Goal: Information Seeking & Learning: Understand process/instructions

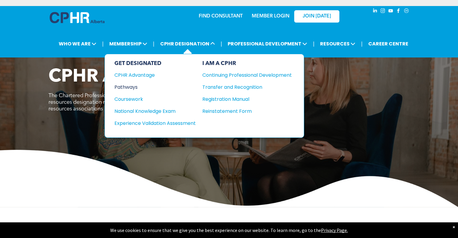
click at [132, 87] on div "Pathways" at bounding box center [150, 87] width 73 height 8
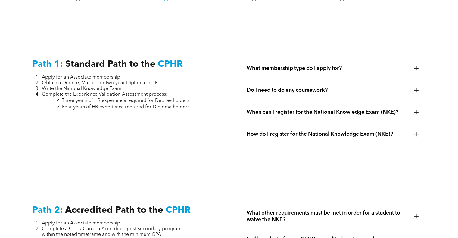
scroll to position [783, 0]
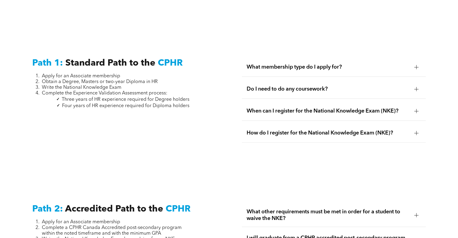
click at [334, 64] on span "What membership type do I apply for?" at bounding box center [328, 67] width 163 height 7
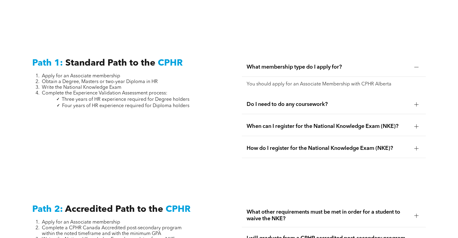
click at [334, 64] on span "What membership type do I apply for?" at bounding box center [328, 67] width 163 height 7
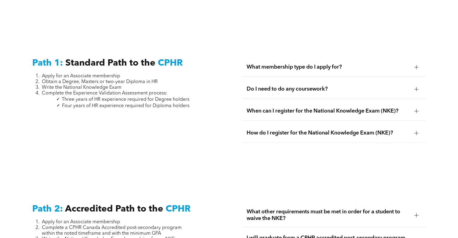
click at [319, 58] on div "What membership type do I apply for?" at bounding box center [334, 67] width 184 height 19
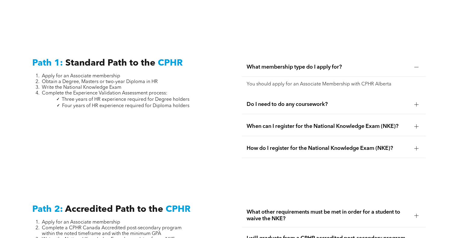
click at [319, 58] on div "What membership type do I apply for?" at bounding box center [334, 67] width 184 height 19
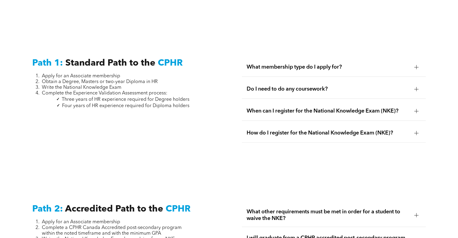
click at [323, 86] on span "Do I need to do any coursework?" at bounding box center [328, 89] width 163 height 7
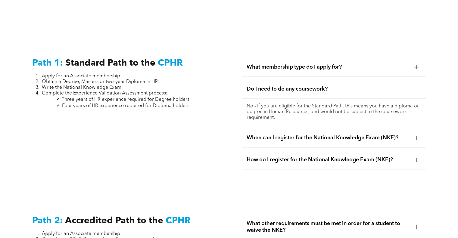
click at [323, 86] on span "Do I need to do any coursework?" at bounding box center [328, 89] width 163 height 7
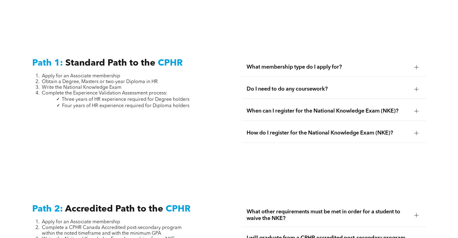
click at [314, 109] on div "When can I register for the National Knowledge Exam (NKE)?" at bounding box center [334, 111] width 184 height 19
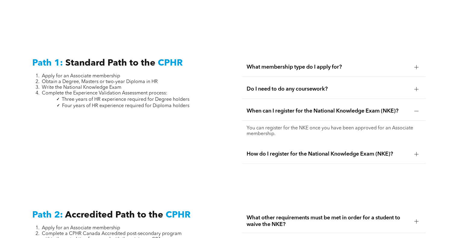
click at [315, 108] on span "When can I register for the National Knowledge Exam (NKE)?" at bounding box center [328, 111] width 163 height 7
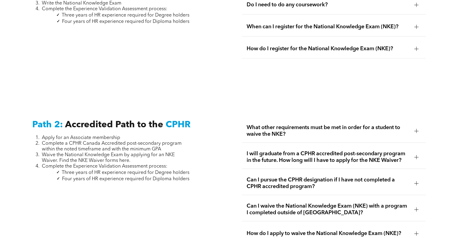
scroll to position [874, 0]
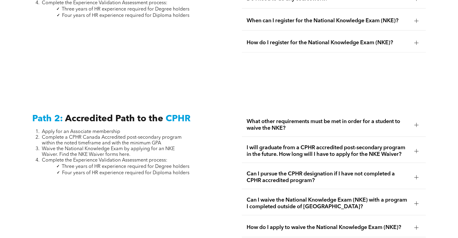
click at [311, 118] on span "What other requirements must be met in order for a student to waive the NKE?" at bounding box center [328, 124] width 163 height 13
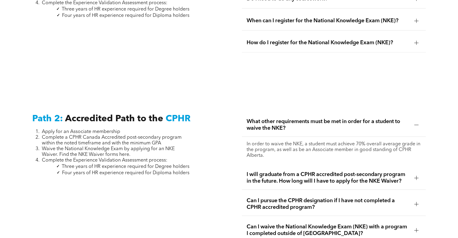
click at [311, 118] on span "What other requirements must be met in order for a student to waive the NKE?" at bounding box center [328, 124] width 163 height 13
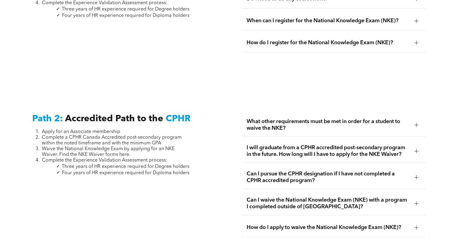
scroll to position [904, 0]
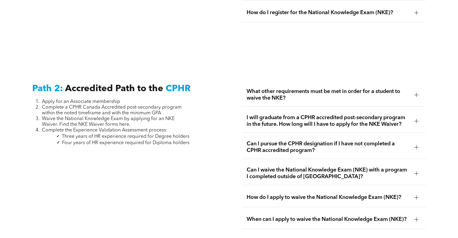
click at [311, 117] on span "I will graduate from a CPHR accredited post-secondary program in the future. Ho…" at bounding box center [328, 120] width 163 height 13
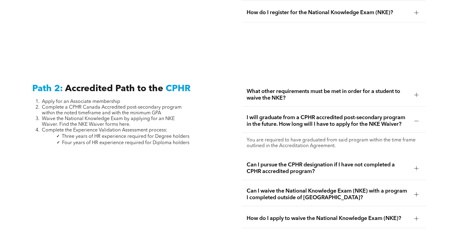
click at [311, 117] on span "I will graduate from a CPHR accredited post-secondary program in the future. Ho…" at bounding box center [328, 120] width 163 height 13
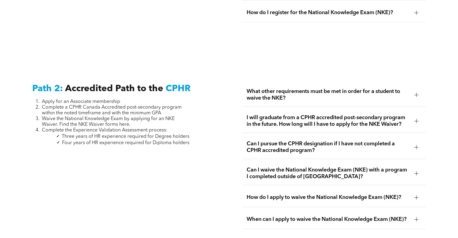
click at [307, 141] on span "Can I pursue the CPHR designation if I have not completed a CPHR accredited pro…" at bounding box center [328, 147] width 163 height 13
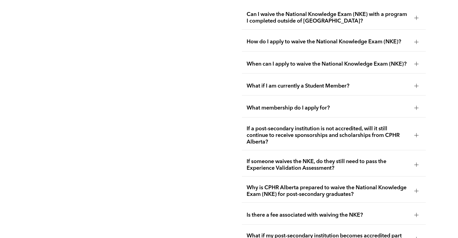
scroll to position [1115, 0]
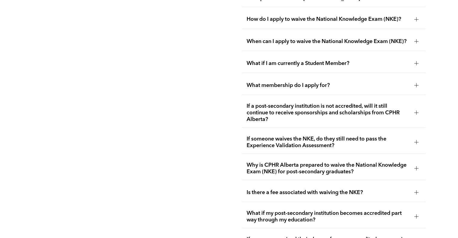
click at [312, 104] on span "If a post-secondary institution is not accredited, will it still continue to re…" at bounding box center [328, 113] width 163 height 20
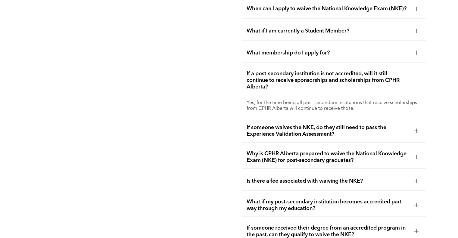
click at [335, 125] on span "If someone waives the NKE, do they still need to pass the Experience Validation…" at bounding box center [328, 130] width 163 height 13
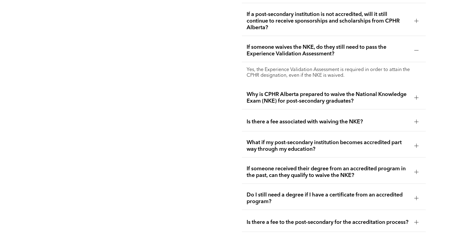
scroll to position [1175, 0]
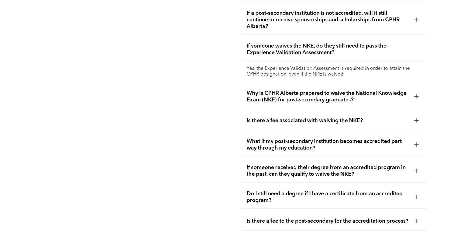
click at [277, 97] on span "Why is CPHR Alberta prepared to waive the National Knowledge Exam (NKE) for pos…" at bounding box center [328, 96] width 163 height 13
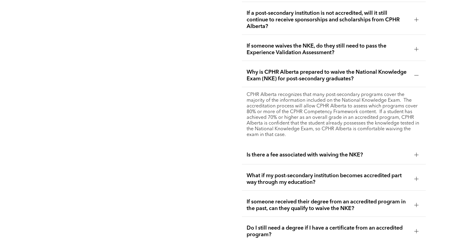
click at [283, 153] on span "Is there a fee associated with waiving the NKE?" at bounding box center [328, 155] width 163 height 7
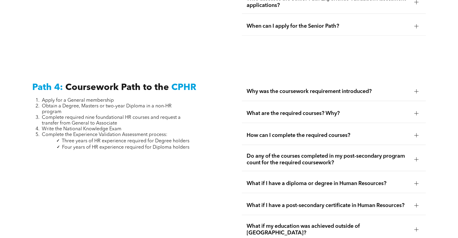
scroll to position [1747, 0]
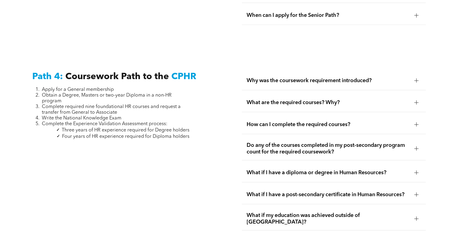
click at [337, 83] on div "Why was the coursework requirement introduced?" at bounding box center [334, 80] width 184 height 19
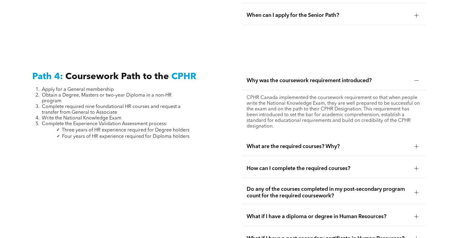
click at [312, 145] on span "What are the required courses? Why?" at bounding box center [328, 146] width 163 height 7
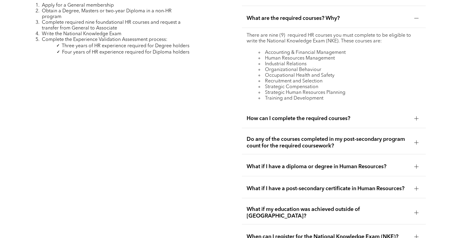
scroll to position [1838, 0]
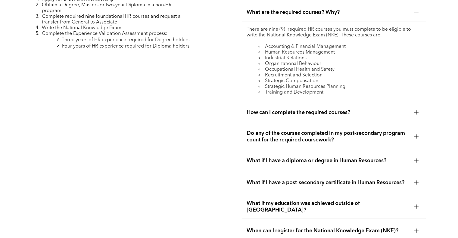
click at [277, 112] on span "How can I complete the required courses?" at bounding box center [328, 112] width 163 height 7
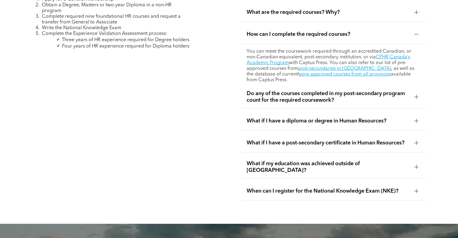
click at [405, 96] on span "Do any of the courses completed in my post-secondary program count for the requ…" at bounding box center [328, 96] width 163 height 13
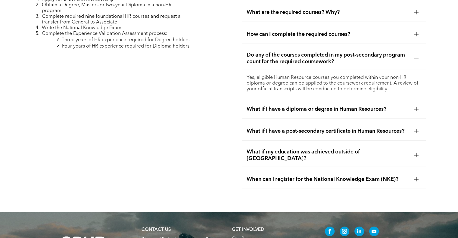
click at [386, 52] on span "Do any of the courses completed in my post-secondary program count for the requ…" at bounding box center [328, 58] width 163 height 13
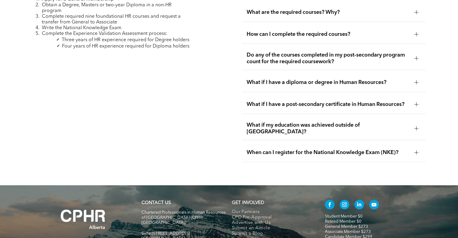
click at [383, 36] on div "How can I complete the required courses?" at bounding box center [334, 34] width 184 height 19
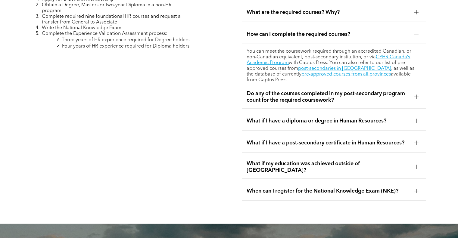
click at [383, 36] on div "How can I complete the required courses?" at bounding box center [334, 34] width 184 height 19
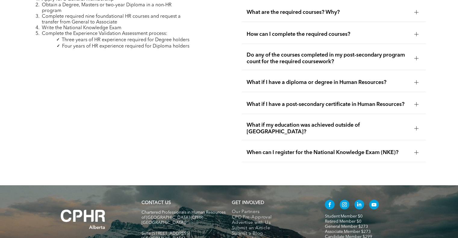
click at [379, 52] on span "Do any of the courses completed in my post-secondary program count for the requ…" at bounding box center [328, 58] width 163 height 13
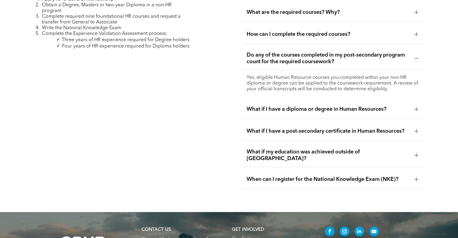
click at [356, 9] on span "What are the required courses? Why?" at bounding box center [328, 12] width 163 height 7
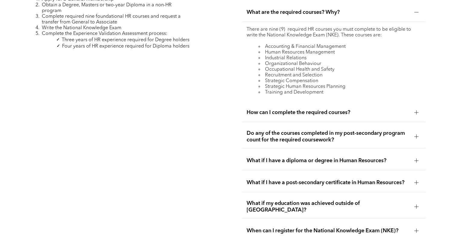
click at [313, 139] on span "Do any of the courses completed in my post-secondary program count for the requ…" at bounding box center [328, 136] width 163 height 13
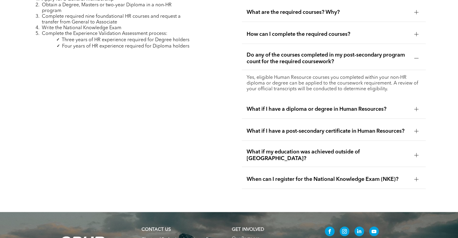
click at [306, 107] on span "What if I have a diploma or degree in Human Resources?" at bounding box center [328, 109] width 163 height 7
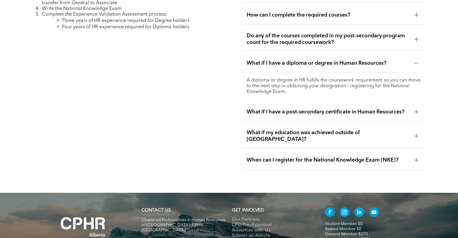
scroll to position [1868, 0]
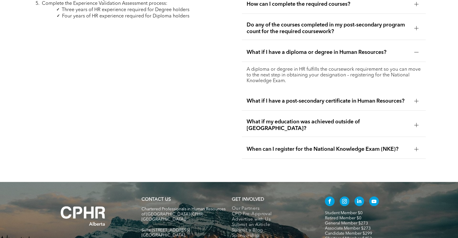
click at [296, 144] on div "When can I register for the National Knowledge Exam (NKE)?" at bounding box center [334, 149] width 184 height 19
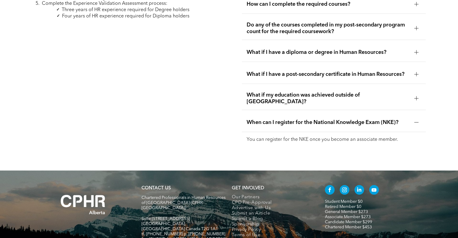
click at [310, 71] on span "What if I have a post-secondary certificate in Human Resources?" at bounding box center [328, 74] width 163 height 7
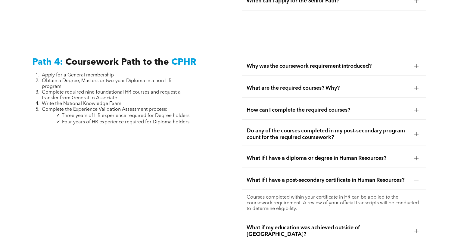
scroll to position [1687, 0]
